Goal: Task Accomplishment & Management: Use online tool/utility

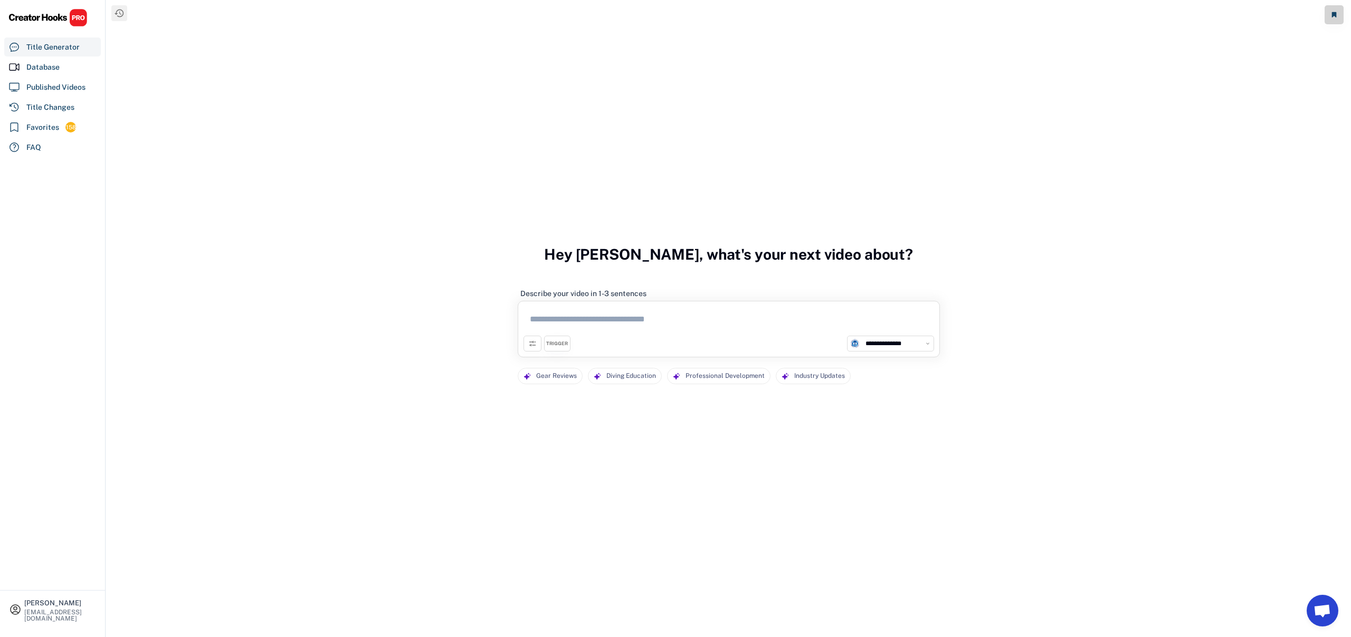
select select "**********"
click at [32, 64] on div "Database" at bounding box center [42, 67] width 33 height 11
select select "**********"
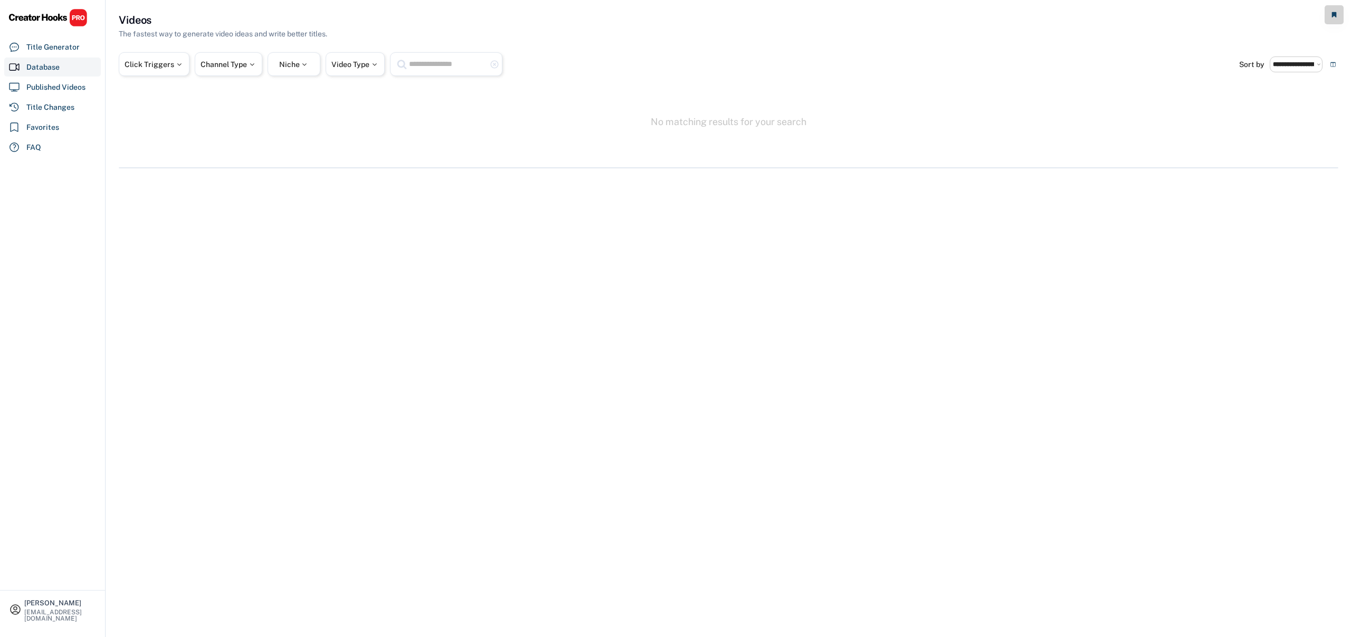
select select "**********"
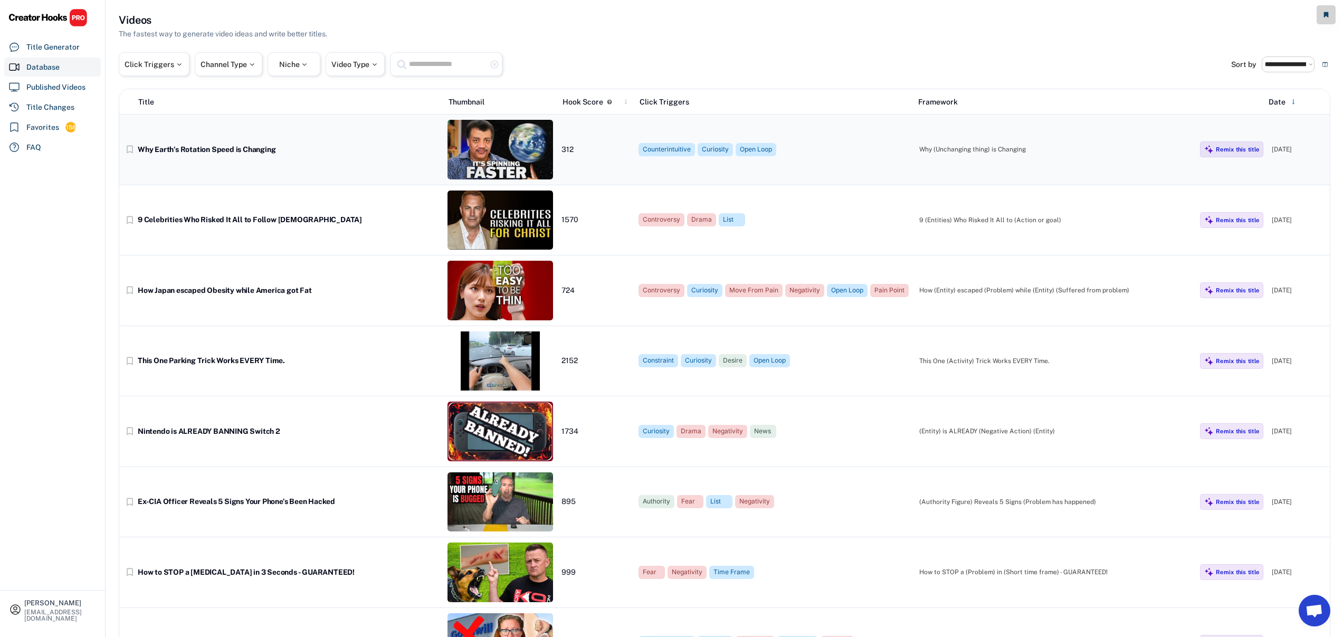
click at [370, 159] on div "bookmark_border Why Earth’s Rotation Speed is Changing 312 Counterintuitive Cur…" at bounding box center [724, 150] width 1211 height 71
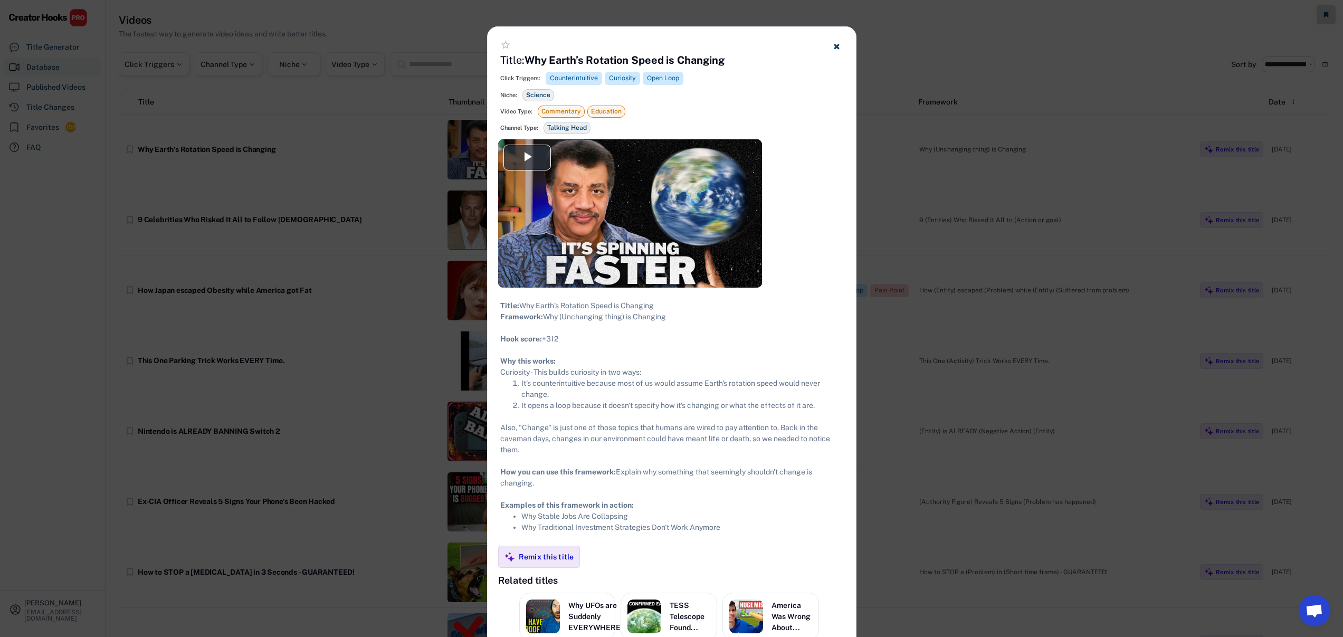
click at [988, 240] on div at bounding box center [671, 318] width 1343 height 637
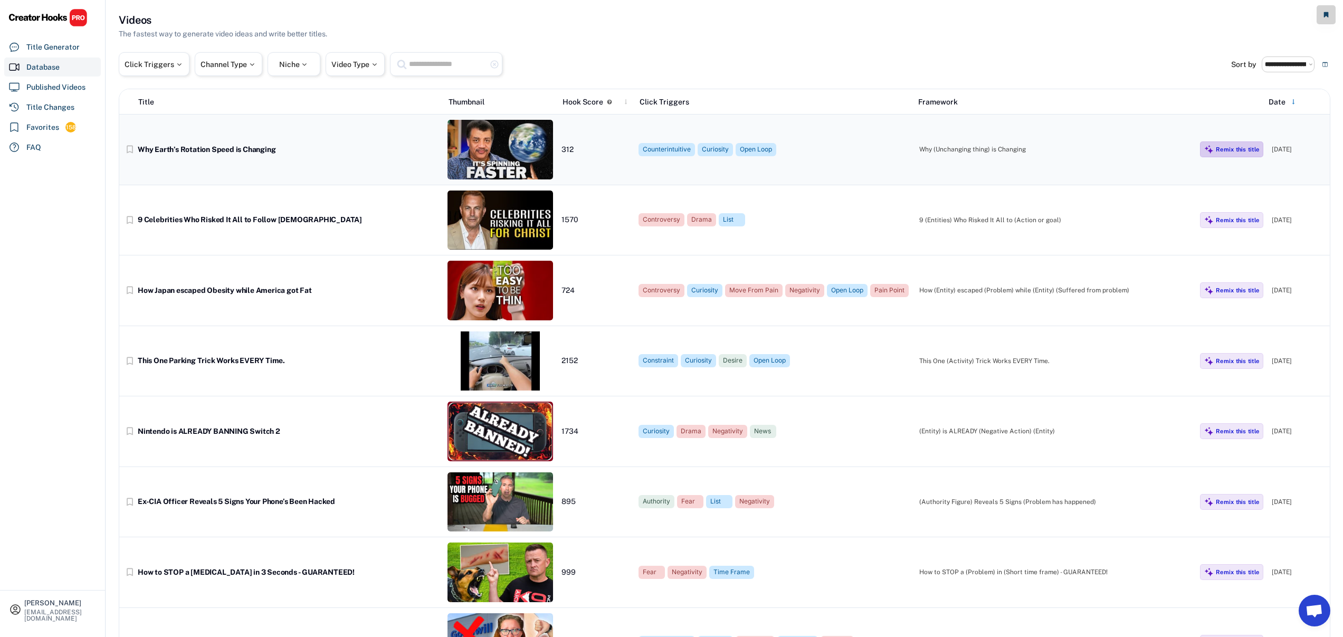
click at [1235, 153] on div "Remix this title" at bounding box center [1237, 149] width 43 height 7
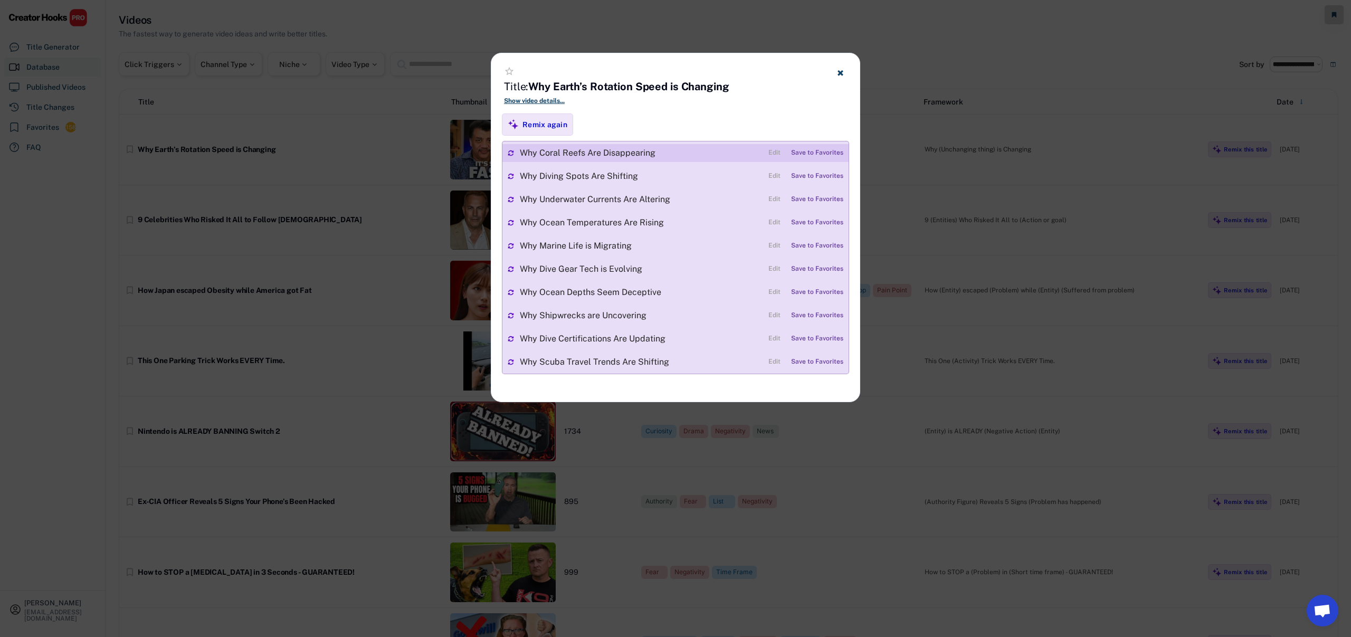
click at [812, 155] on div "Save to Favorites" at bounding box center [817, 152] width 52 height 7
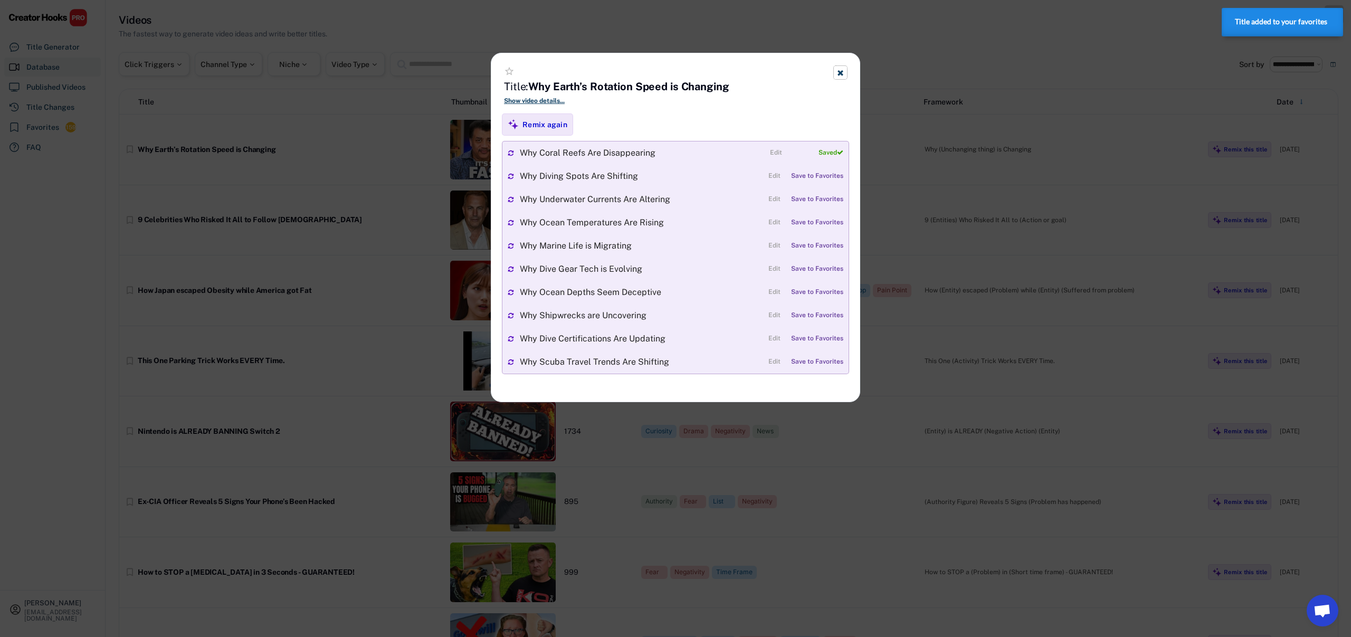
click at [843, 73] on icon at bounding box center [840, 73] width 8 height 8
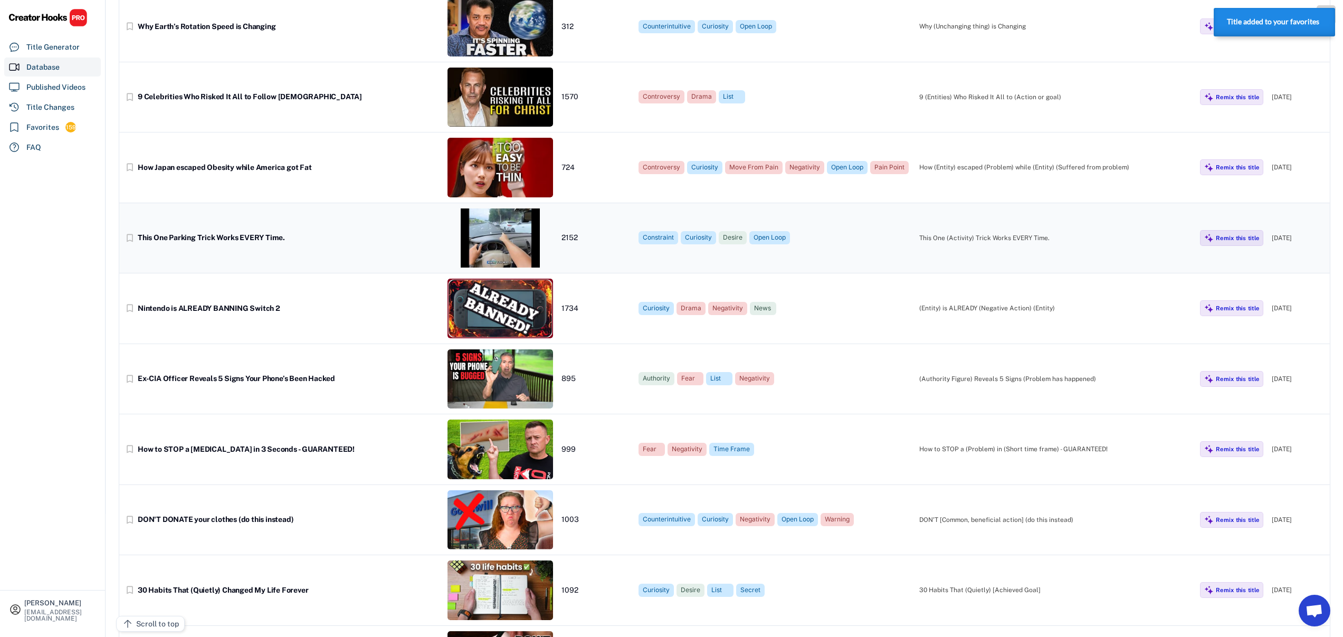
scroll to position [145, 0]
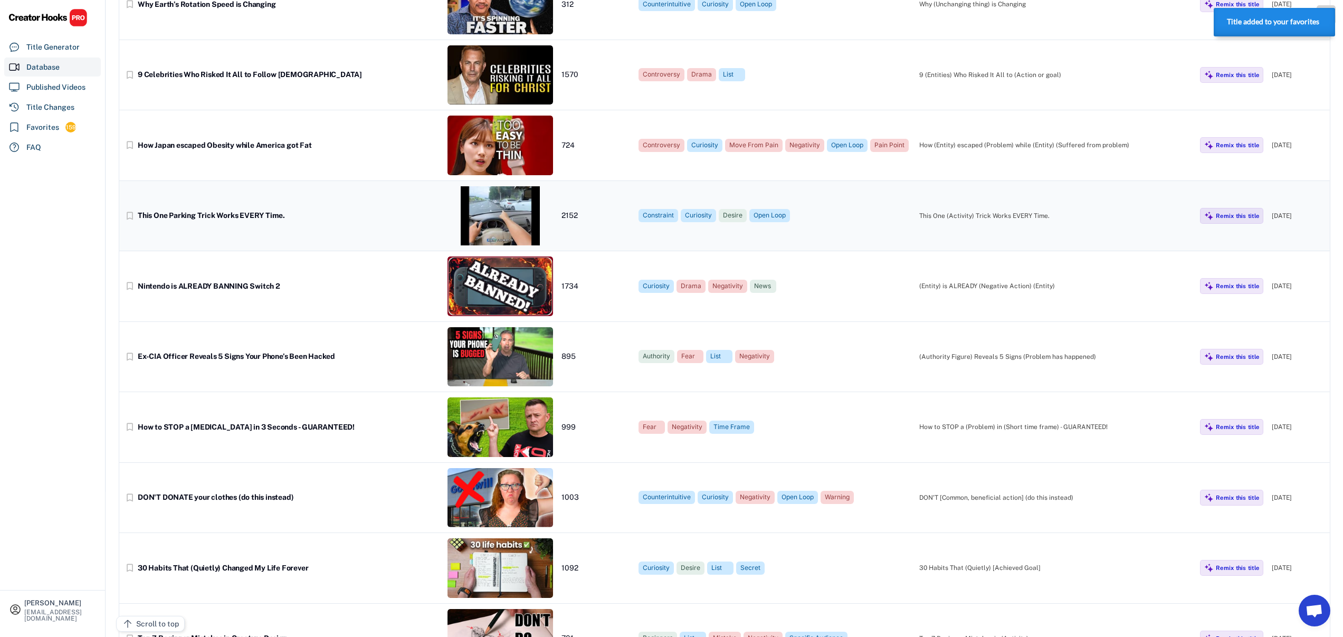
click at [371, 229] on div "bookmark_border This One Parking Trick Works EVERY Time. 2152 Constraint Curios…" at bounding box center [724, 216] width 1211 height 71
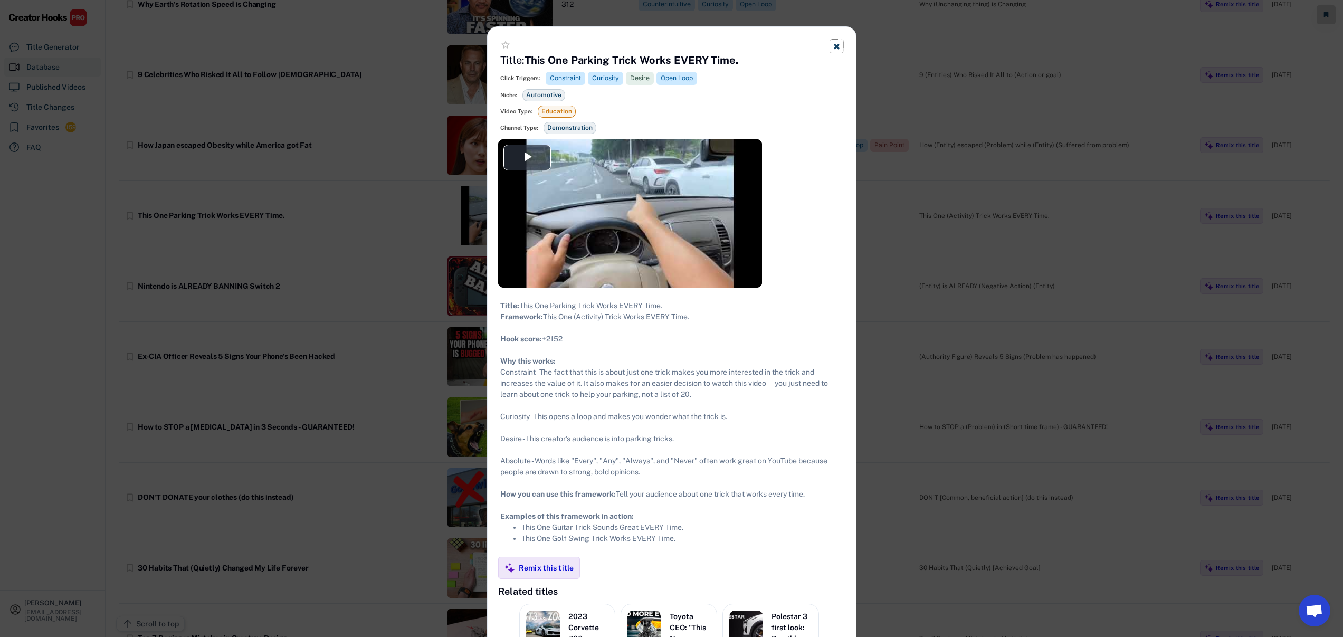
click at [832, 45] on button at bounding box center [836, 46] width 13 height 13
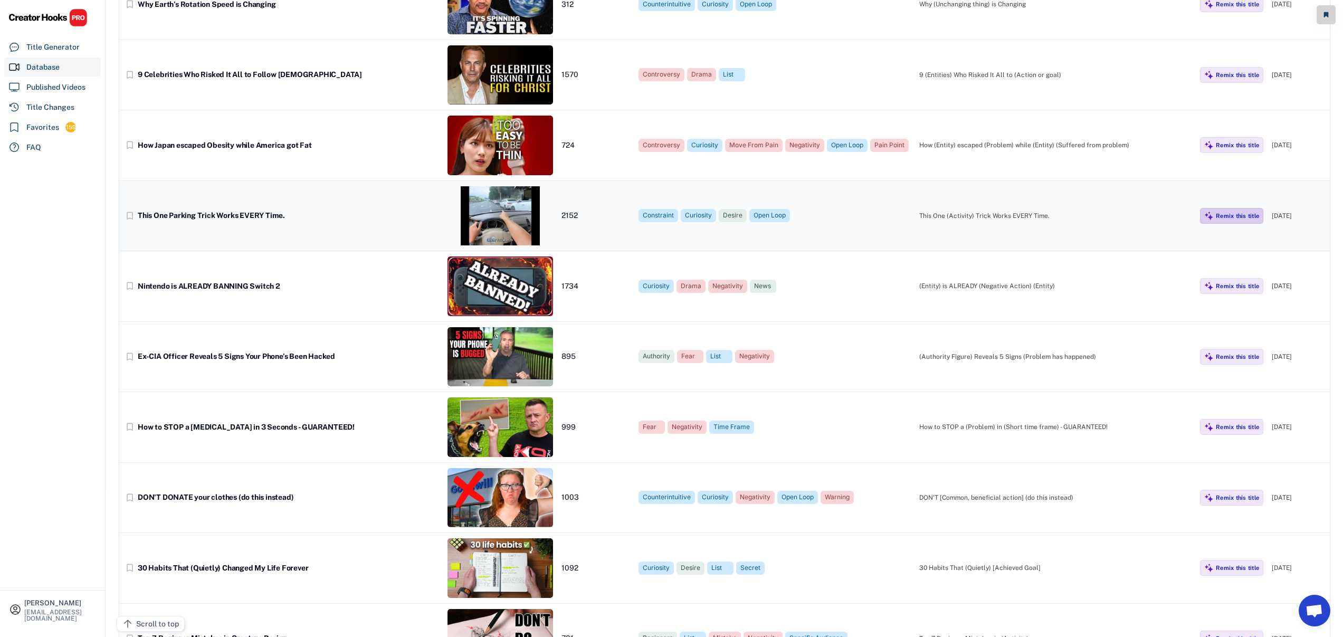
click at [1228, 220] on div "Remix this title" at bounding box center [1231, 216] width 63 height 16
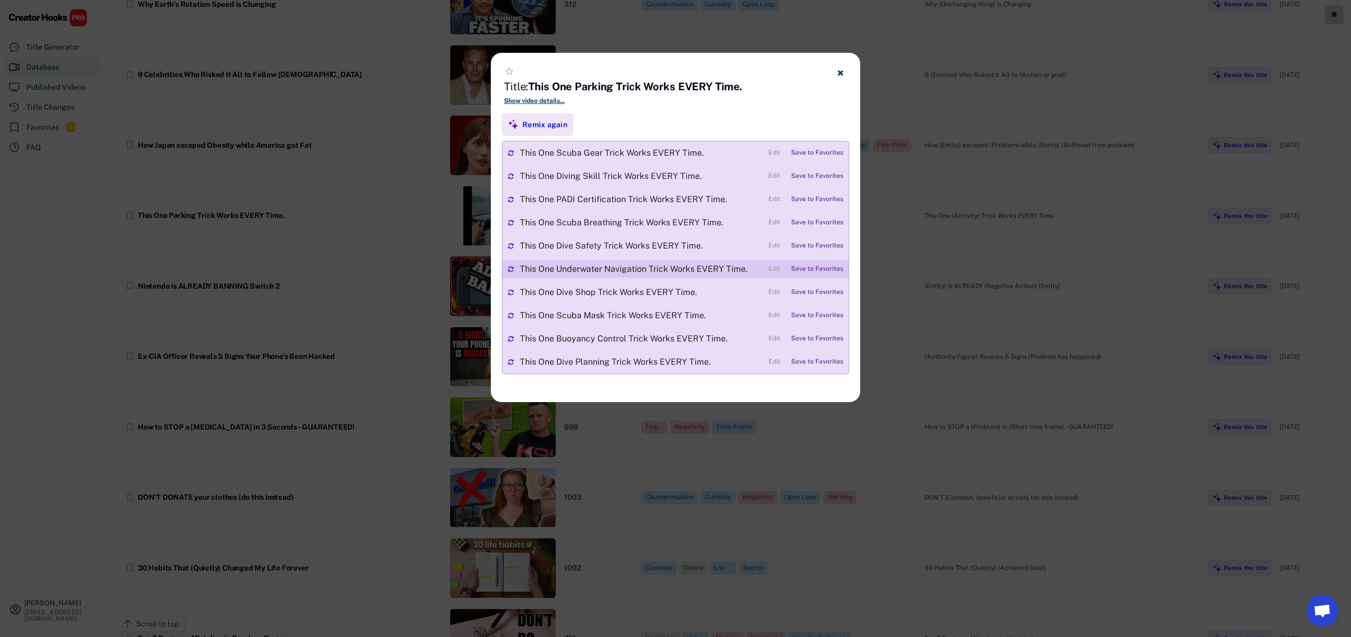
click at [801, 269] on div "Save to Favorites" at bounding box center [817, 268] width 52 height 7
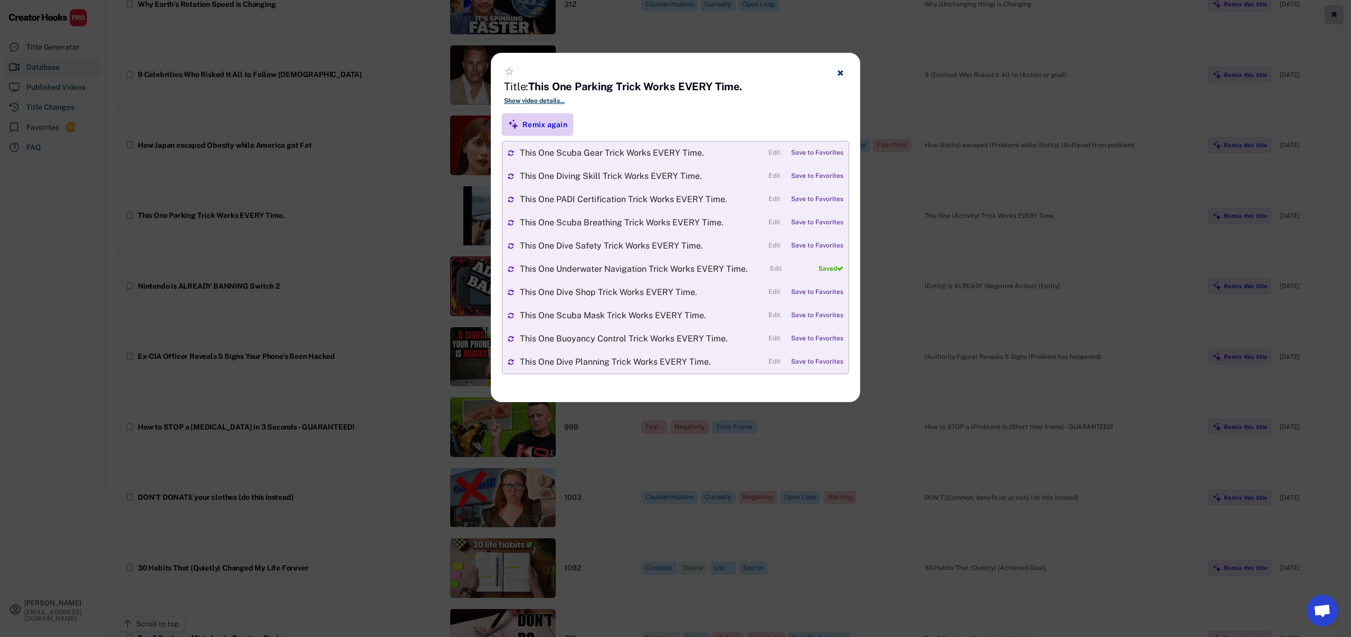
click at [550, 122] on div "Remix again" at bounding box center [544, 124] width 45 height 9
click at [837, 74] on icon at bounding box center [840, 73] width 8 height 8
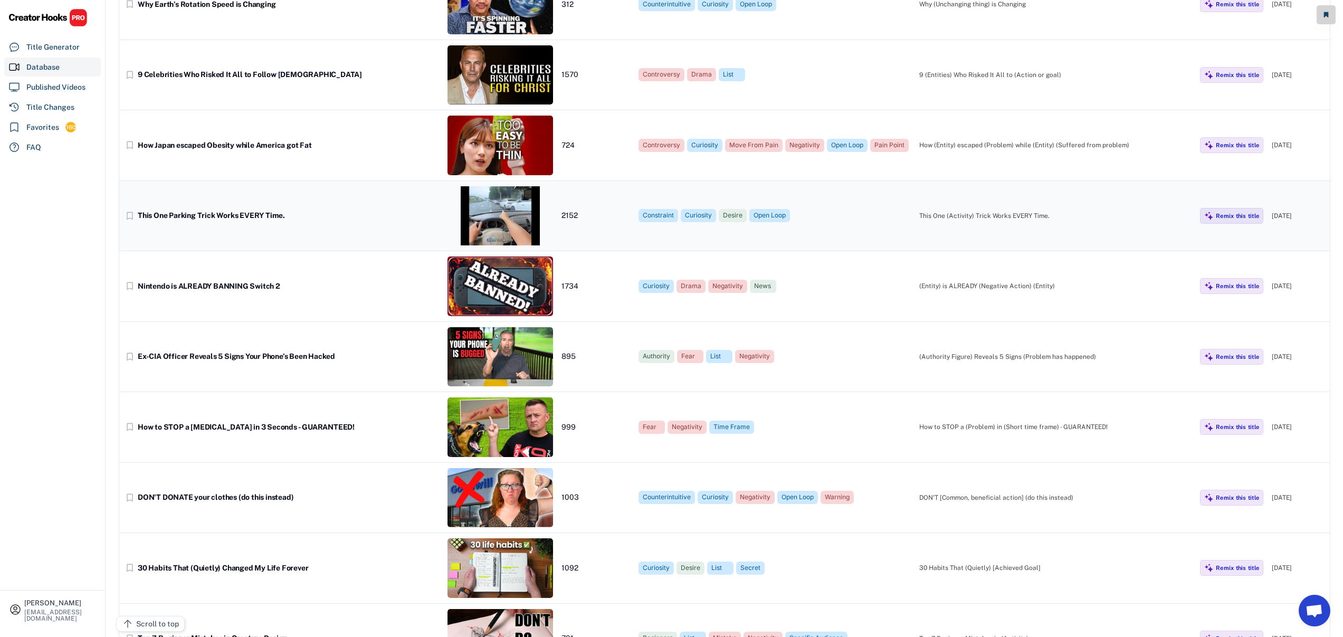
click at [123, 217] on div "bookmark_border This One Parking Trick Works EVERY Time. 2152 Constraint Curios…" at bounding box center [724, 216] width 1211 height 71
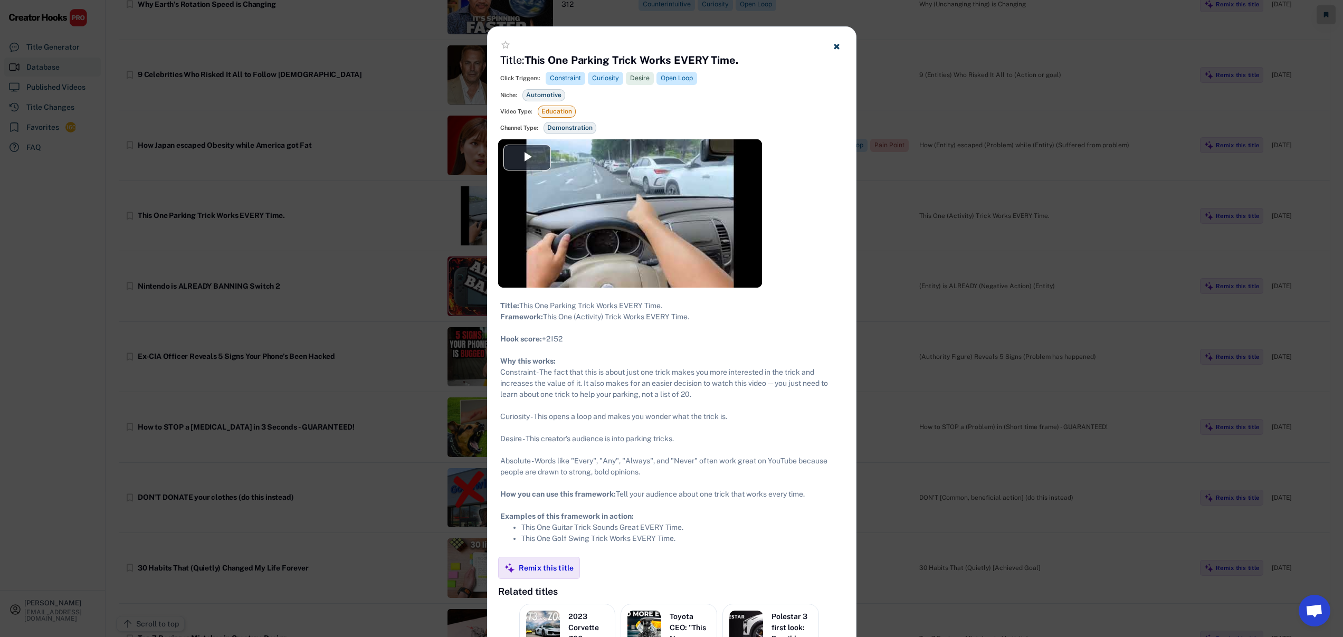
click at [124, 217] on div at bounding box center [671, 318] width 1343 height 637
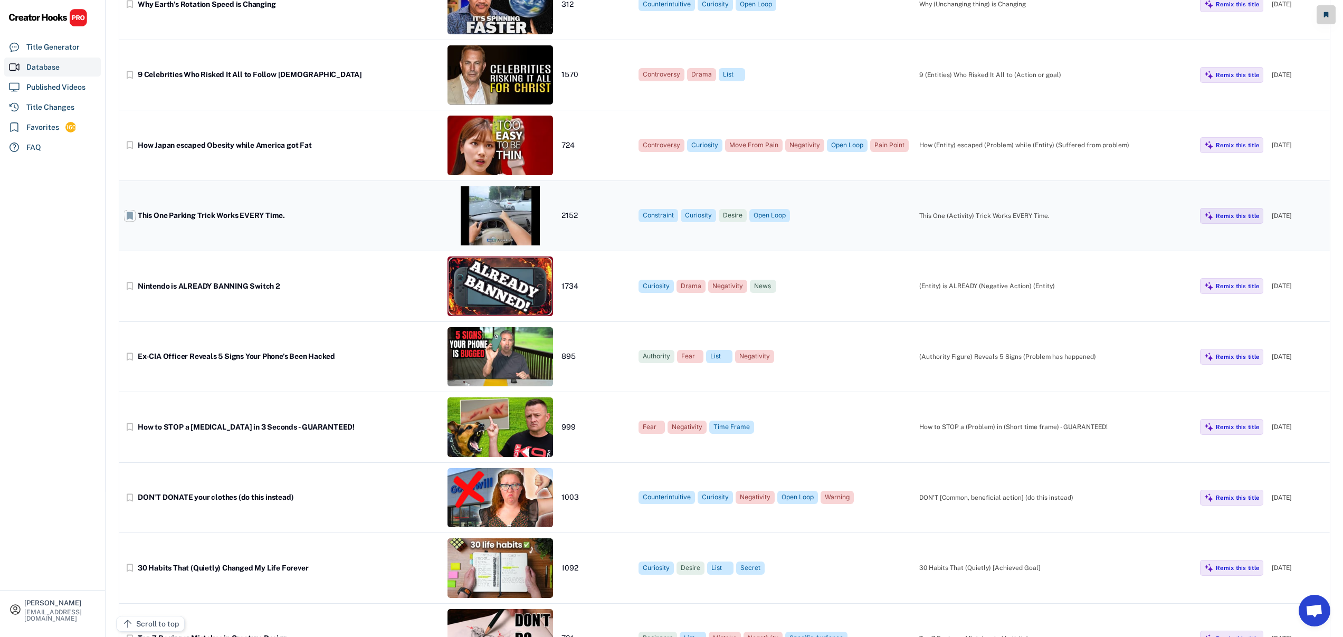
click at [127, 216] on text "bookmark" at bounding box center [130, 216] width 11 height 11
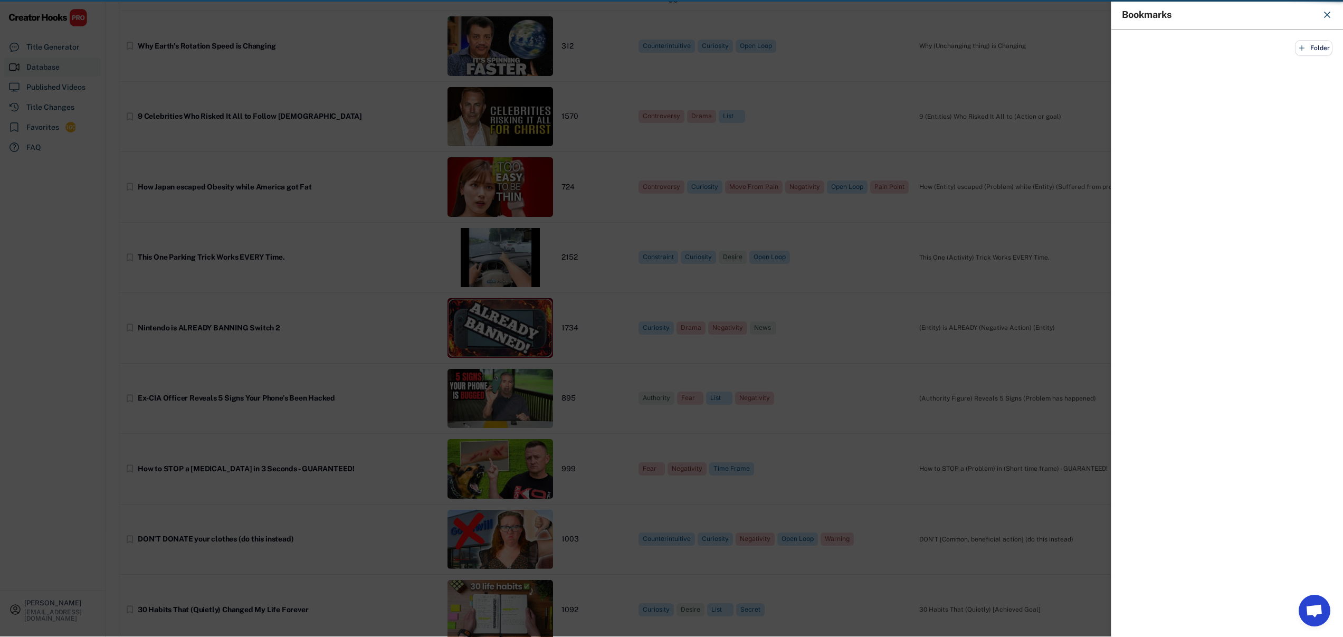
scroll to position [8, 0]
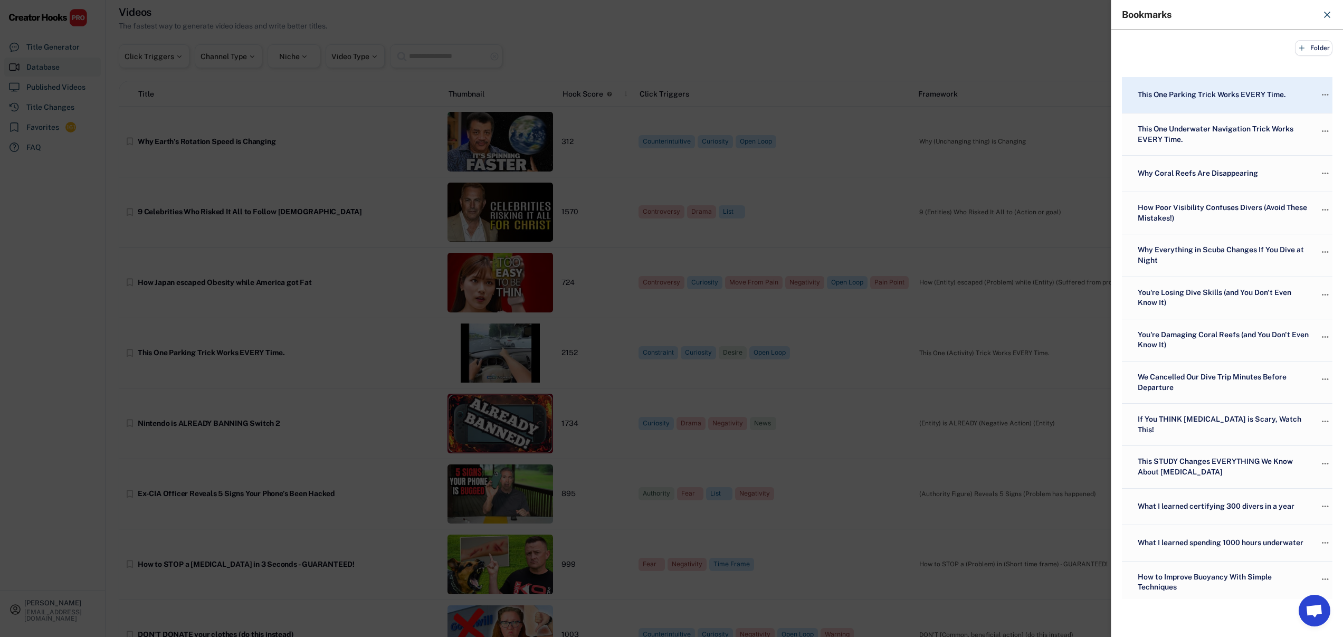
click at [1323, 18] on icon at bounding box center [1327, 14] width 11 height 11
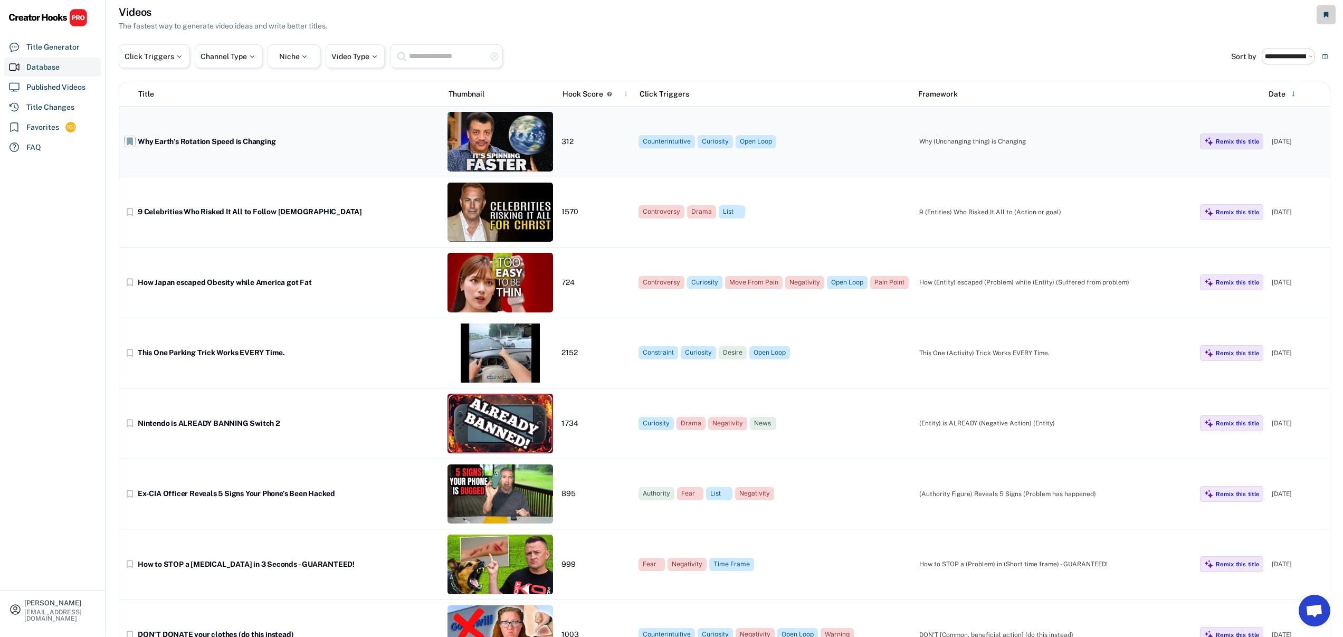
click at [133, 141] on text "bookmark" at bounding box center [130, 141] width 11 height 11
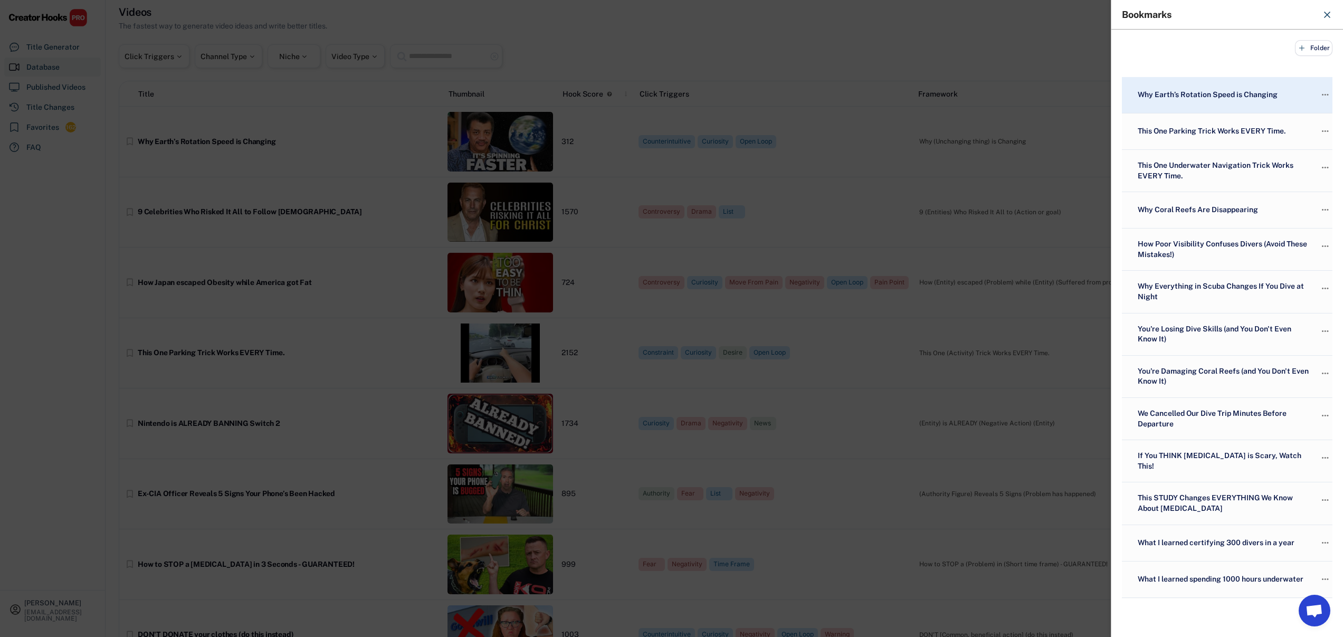
click at [264, 147] on div at bounding box center [671, 318] width 1343 height 637
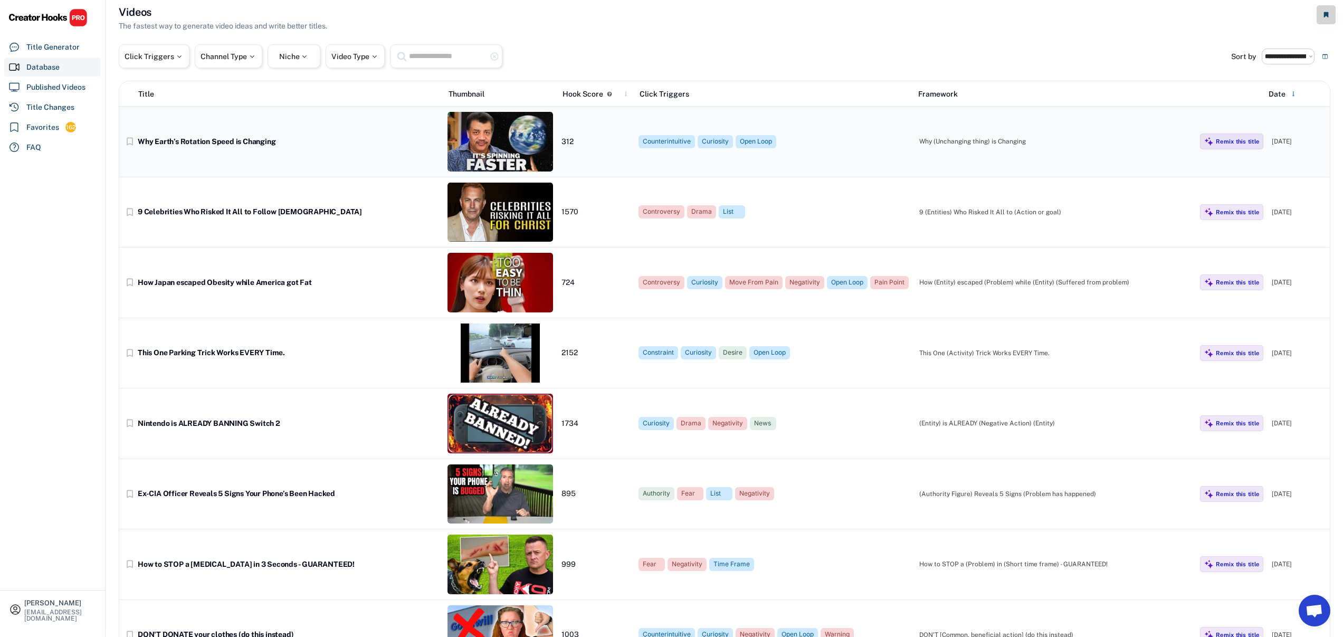
click at [246, 144] on div "Why Earth’s Rotation Speed is Changing" at bounding box center [288, 141] width 301 height 9
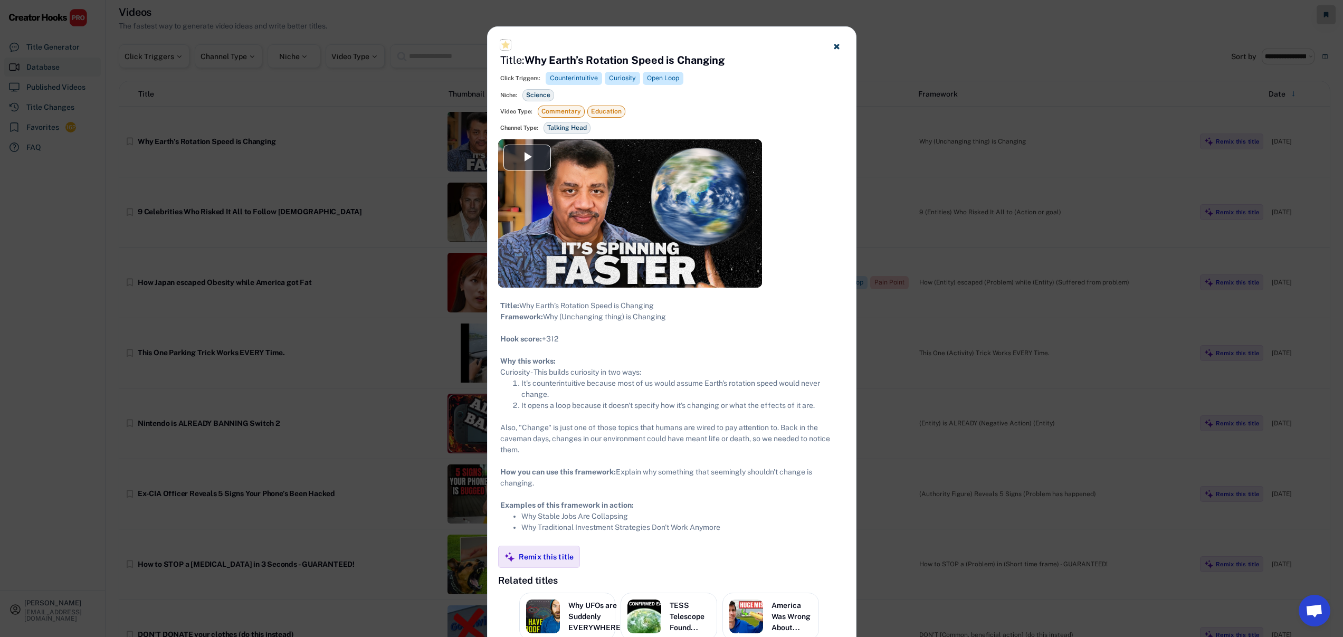
click at [508, 46] on text "star_purple500" at bounding box center [505, 45] width 11 height 11
click at [299, 272] on div at bounding box center [671, 318] width 1343 height 637
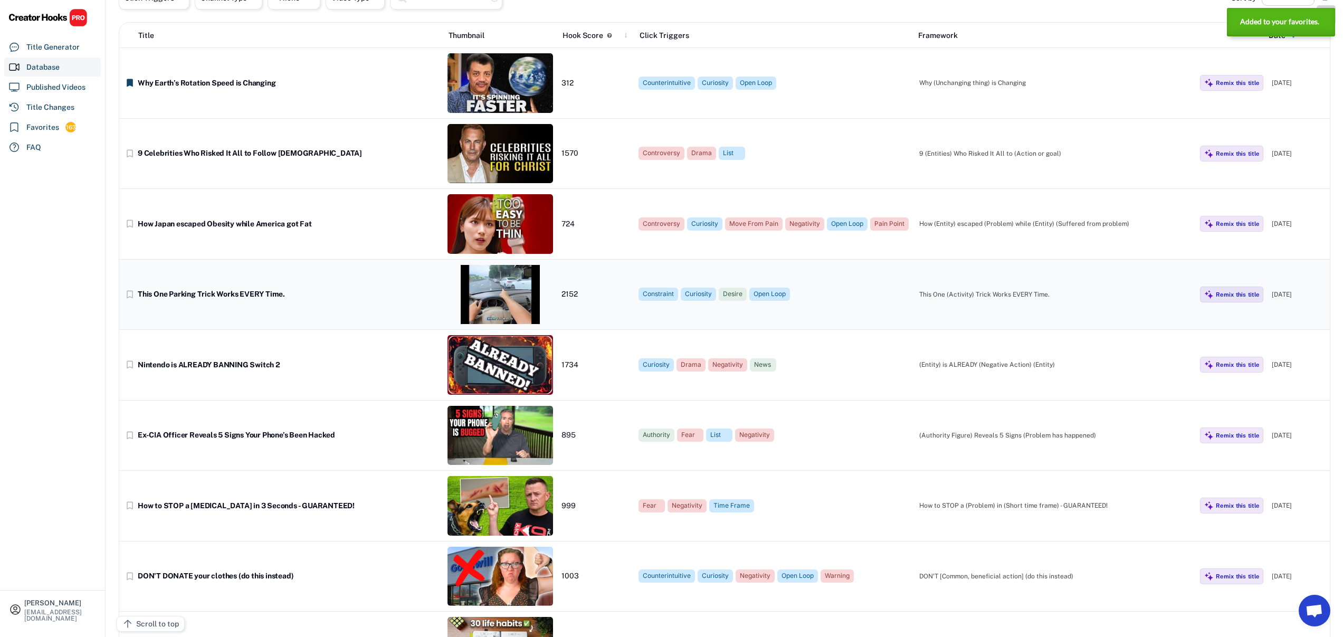
scroll to position [78, 0]
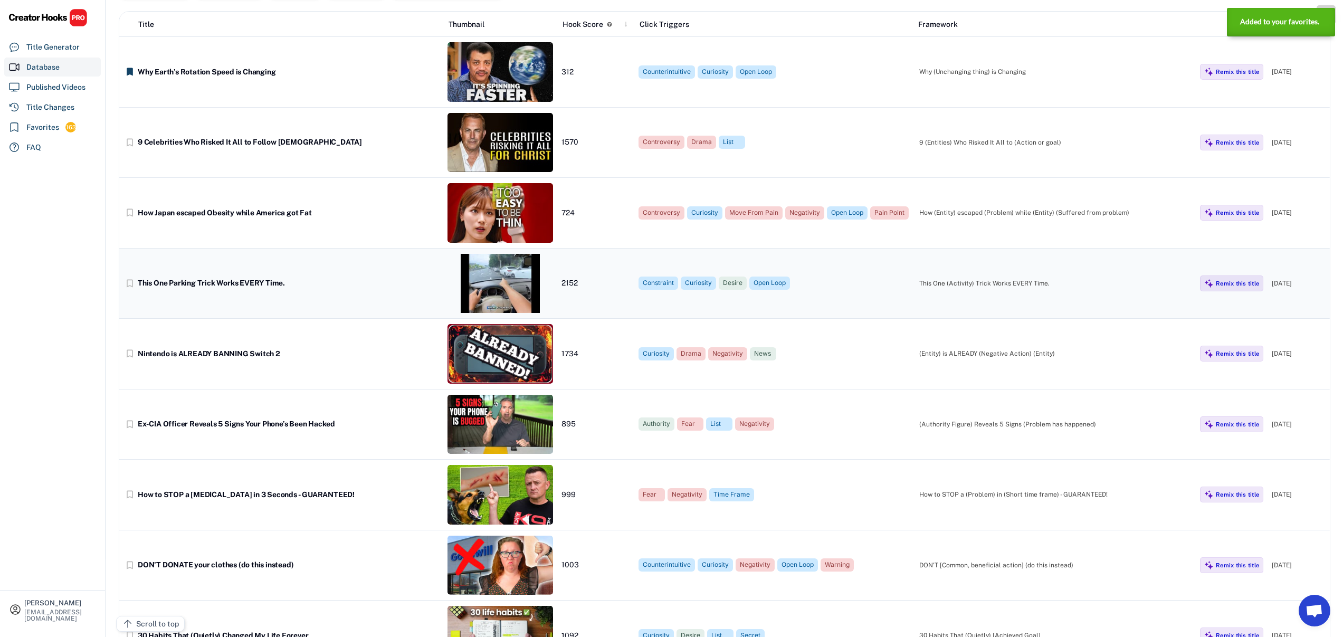
click at [267, 286] on div "This One Parking Trick Works EVERY Time." at bounding box center [288, 283] width 301 height 9
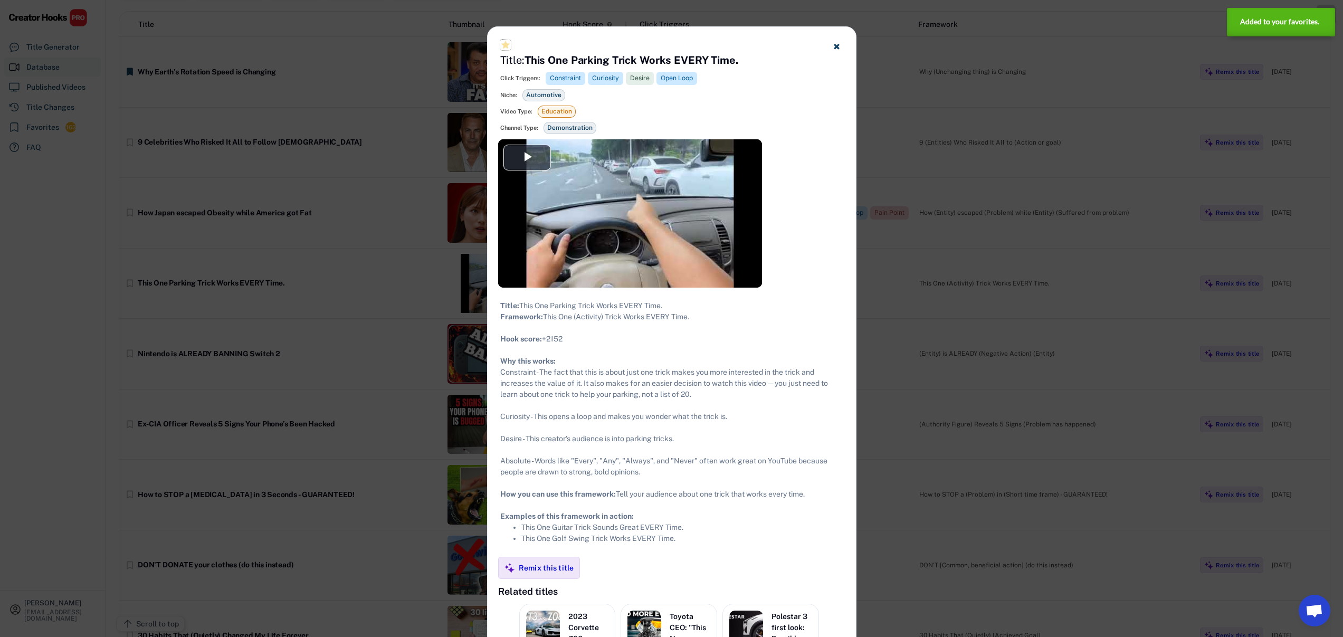
click at [502, 46] on text "star_purple500" at bounding box center [505, 45] width 11 height 11
click at [292, 355] on div at bounding box center [671, 318] width 1343 height 637
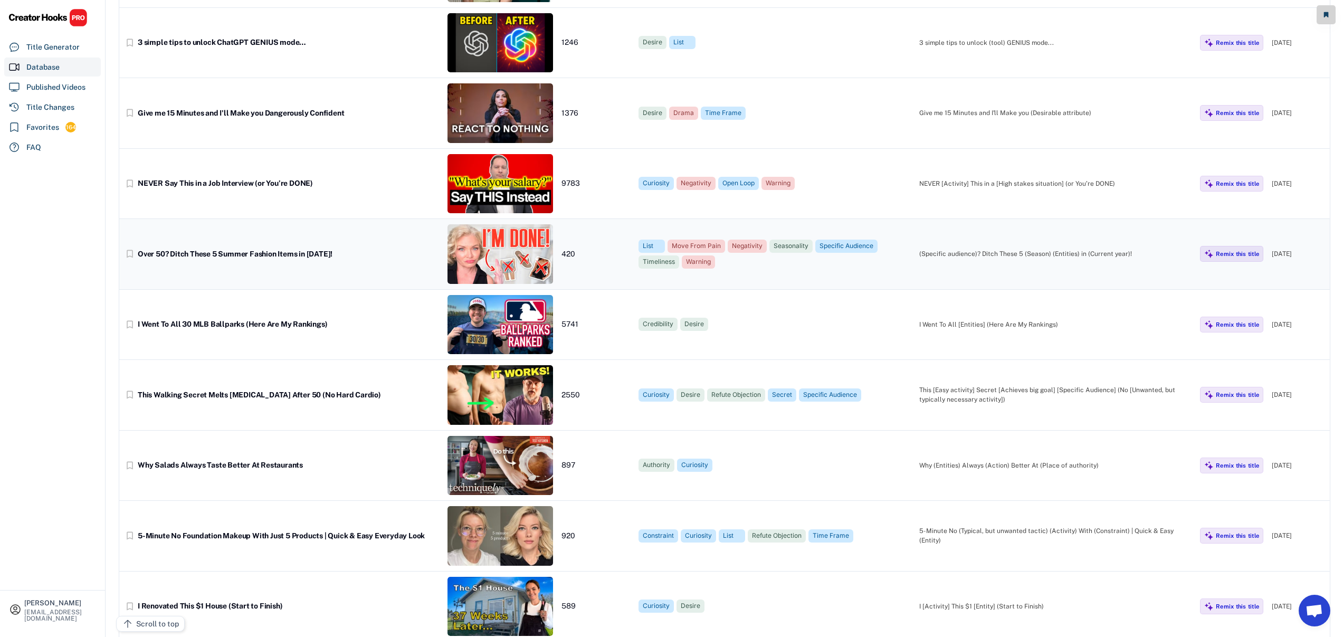
scroll to position [1328, 0]
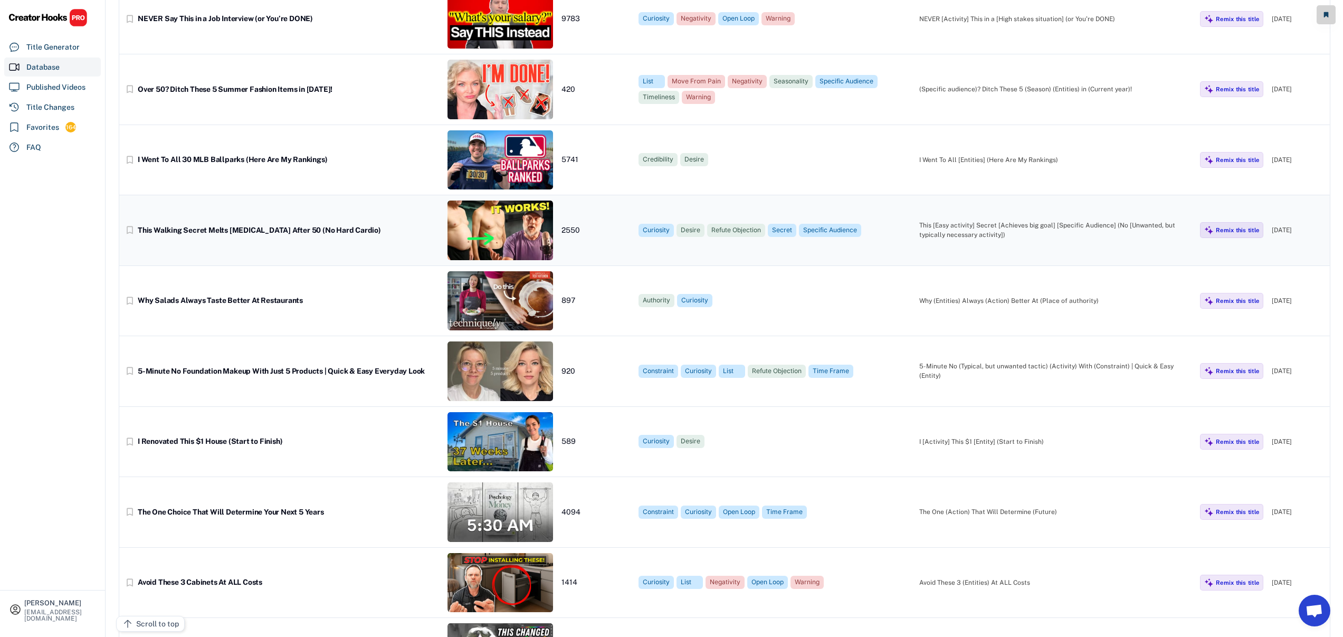
click at [382, 231] on div "This Walking Secret Melts [MEDICAL_DATA] After 50 (No Hard Cardio)" at bounding box center [288, 230] width 301 height 9
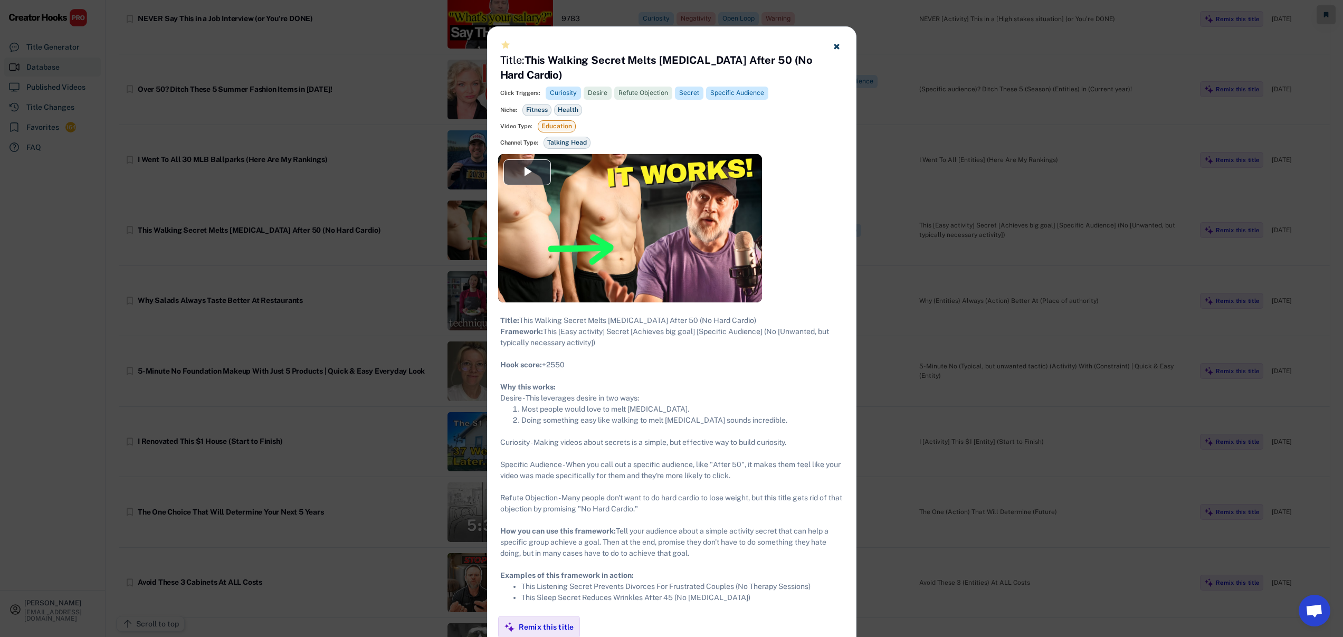
click at [507, 46] on text "star_purple500" at bounding box center [505, 45] width 11 height 11
click at [967, 342] on div at bounding box center [671, 318] width 1343 height 637
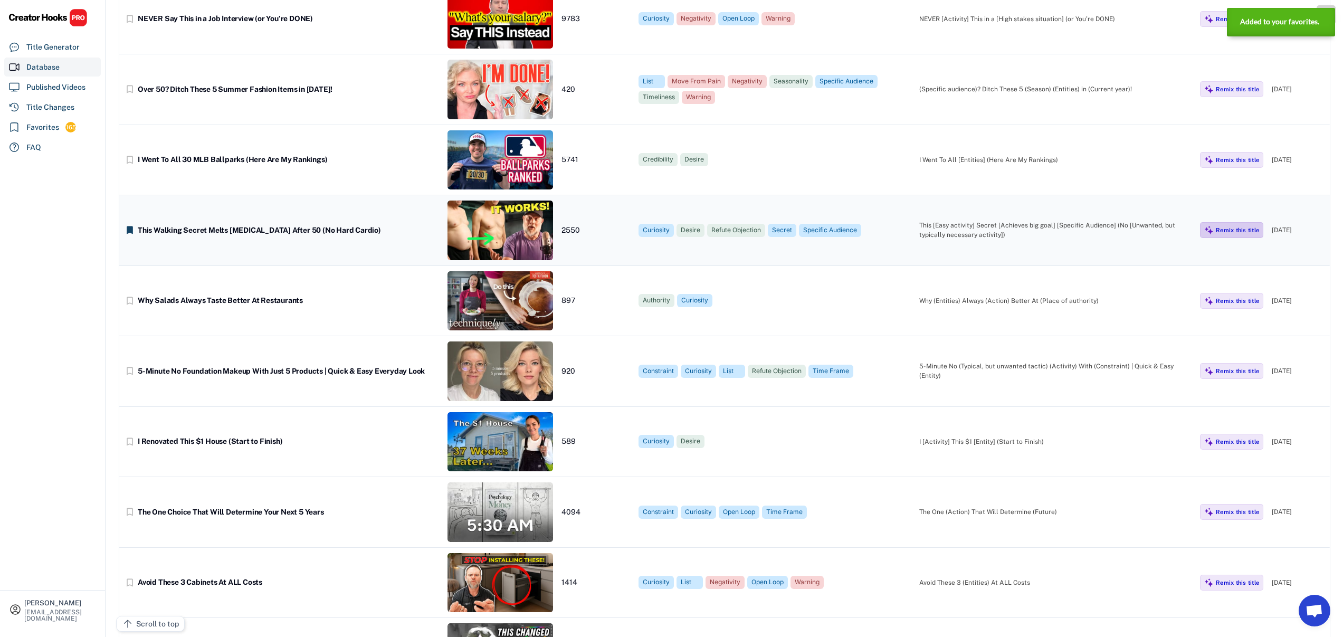
click at [1210, 229] on img at bounding box center [1208, 229] width 9 height 9
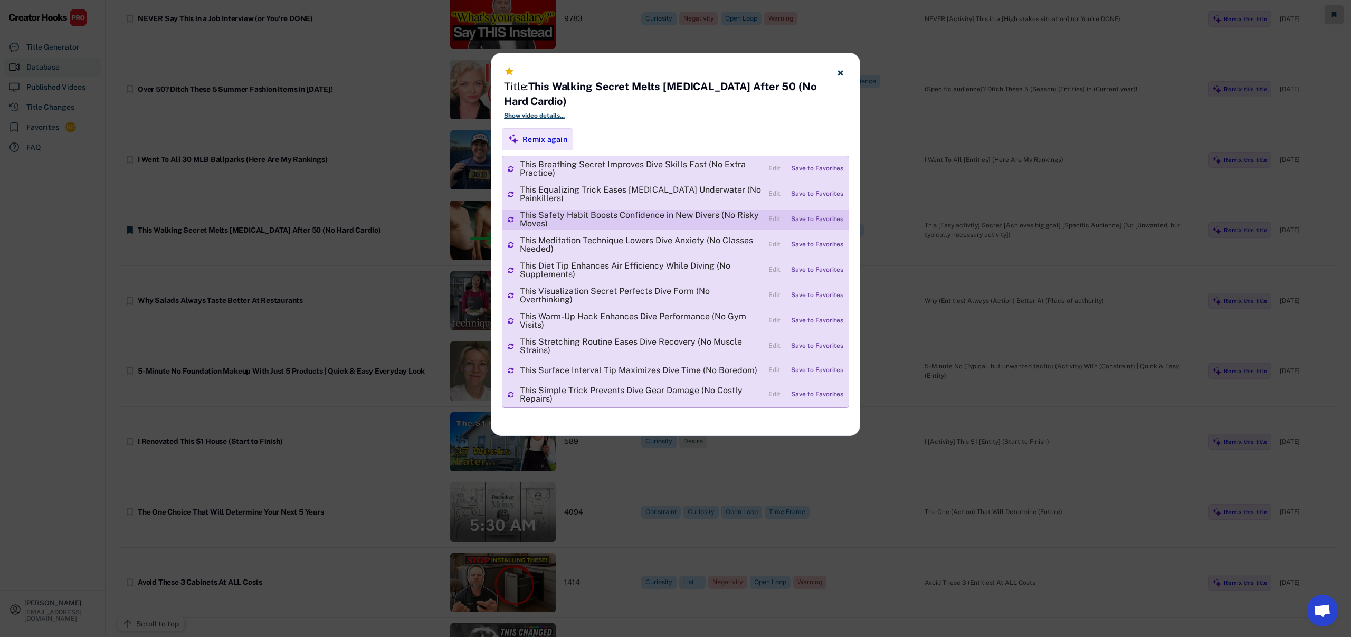
click at [812, 217] on div "Save to Favorites" at bounding box center [817, 219] width 52 height 7
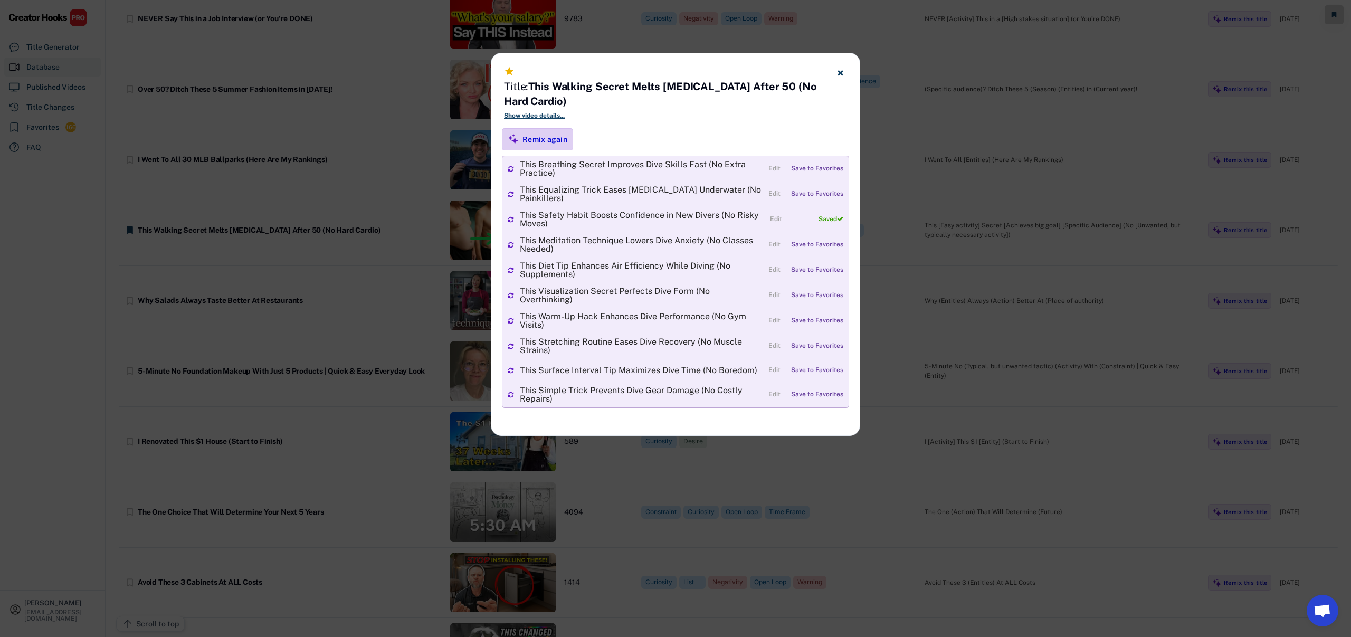
click at [556, 137] on div "Remix again" at bounding box center [544, 139] width 45 height 9
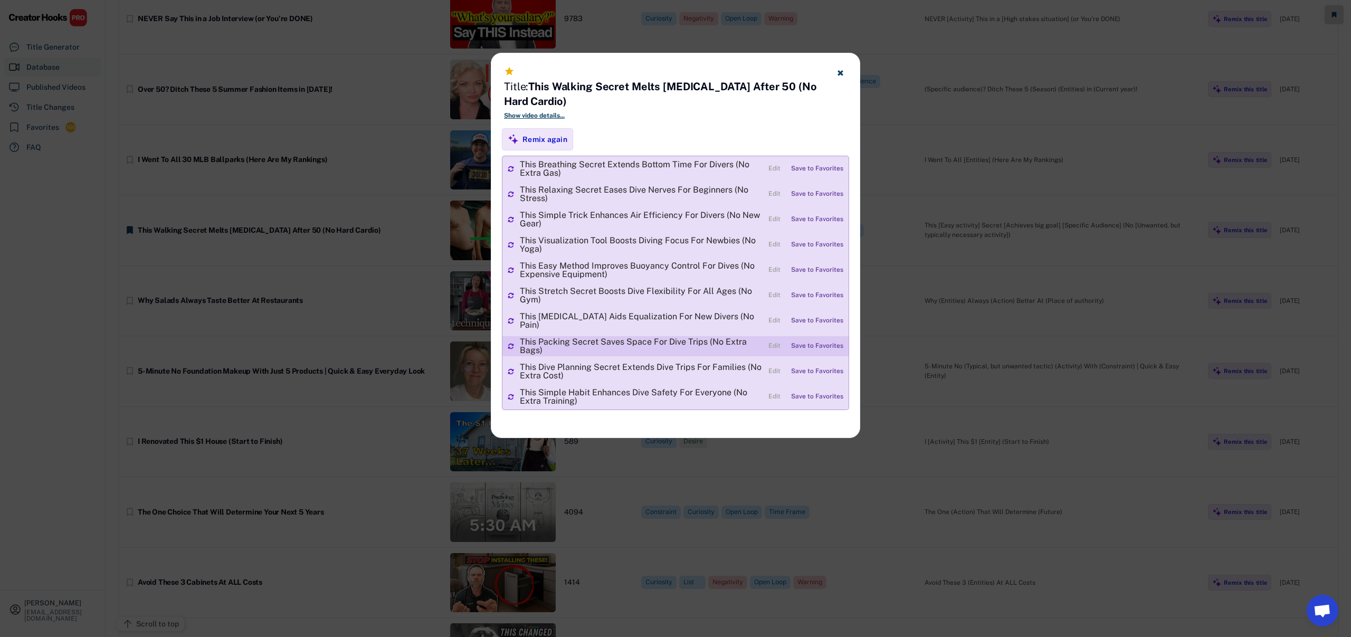
click at [797, 345] on div "Save to Favorites" at bounding box center [817, 346] width 52 height 7
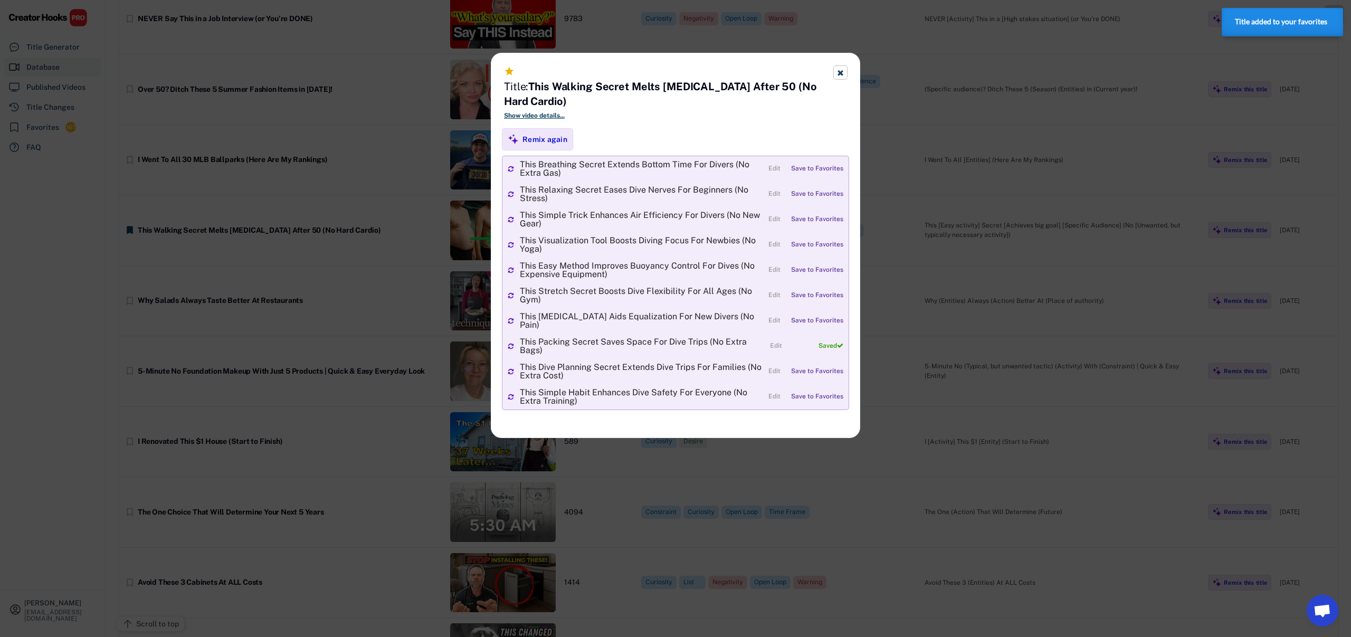
click at [838, 70] on icon at bounding box center [840, 73] width 8 height 8
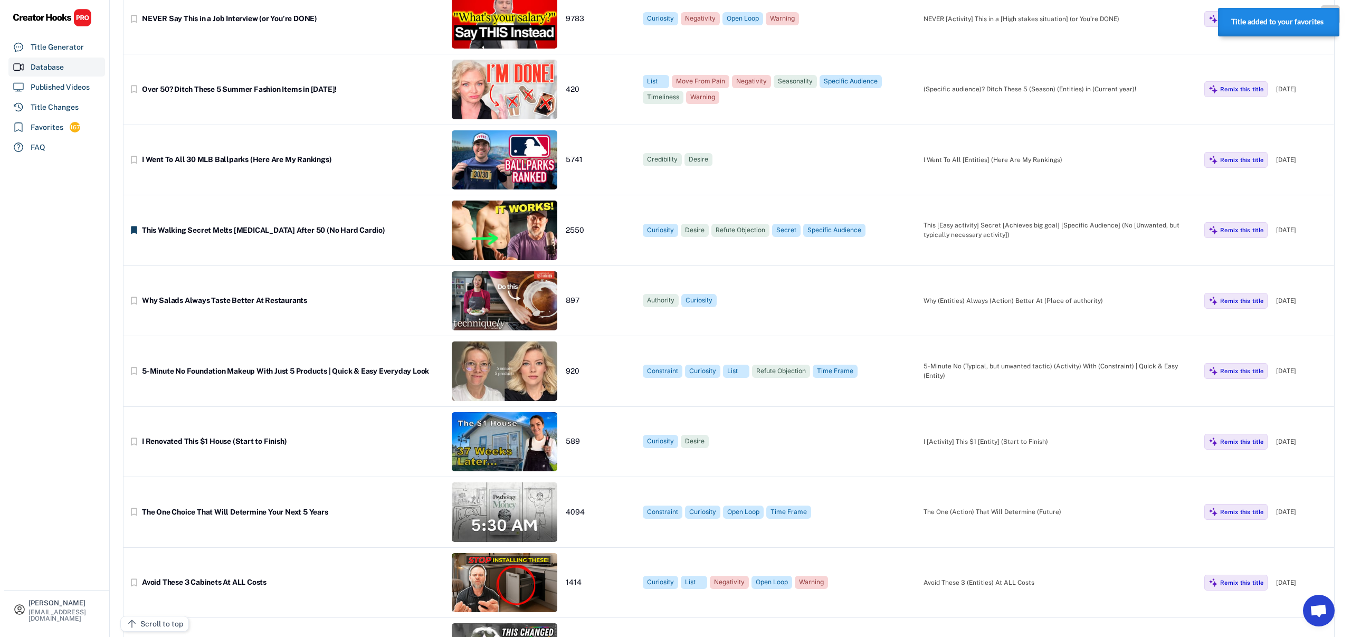
scroll to position [0, 0]
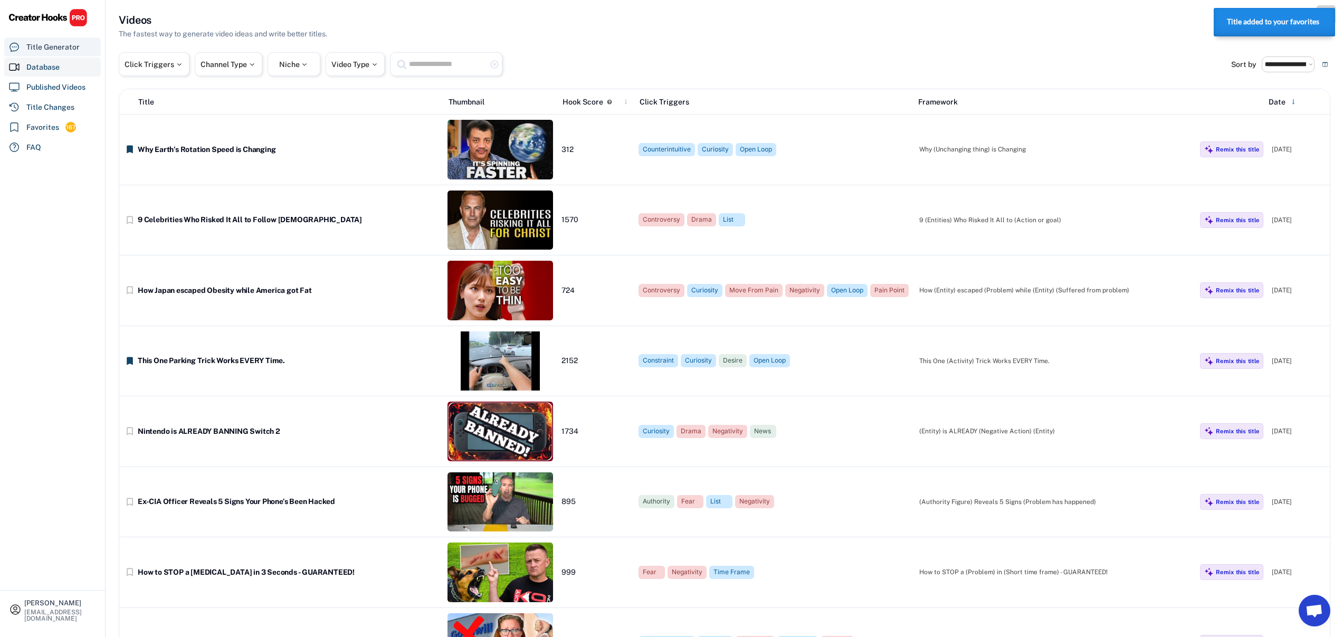
click at [75, 44] on div "Title Generator" at bounding box center [52, 47] width 53 height 11
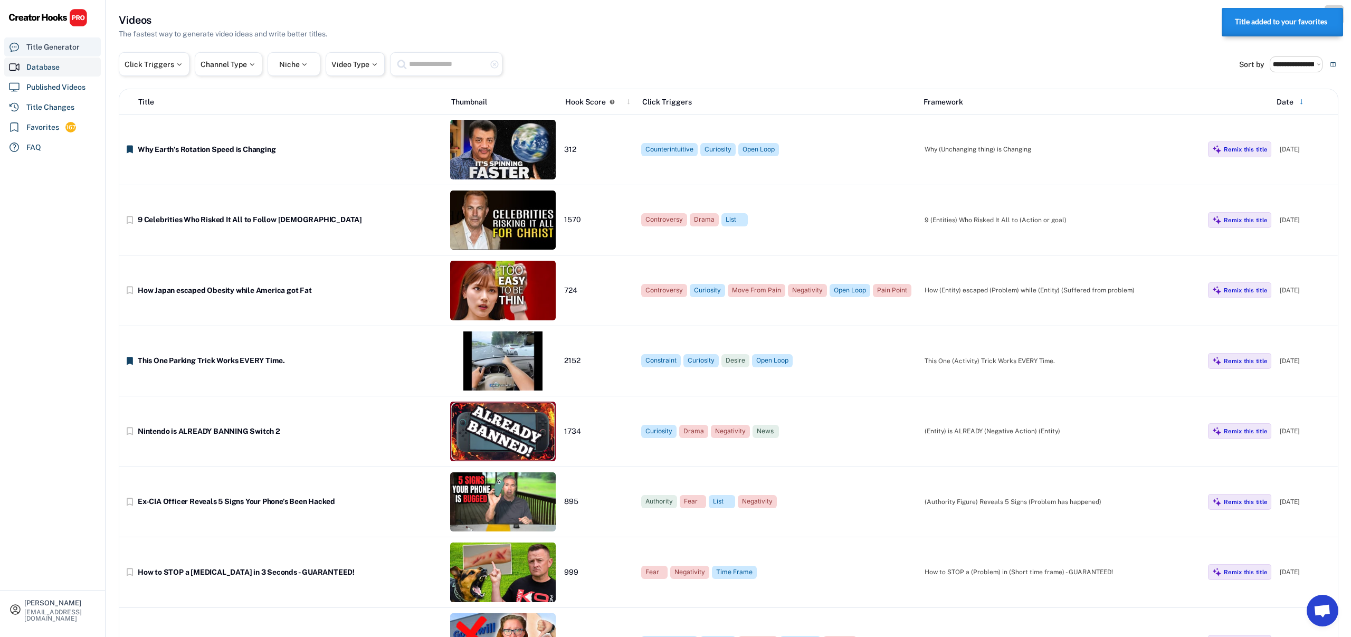
select select "**********"
